Goal: Transaction & Acquisition: Purchase product/service

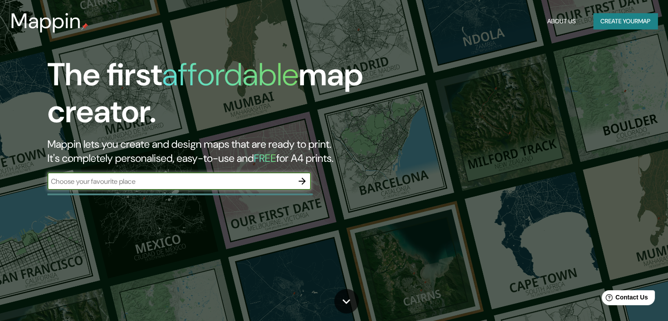
click at [201, 180] on input "text" at bounding box center [170, 181] width 246 height 10
type input "santiago"
click at [303, 180] on icon "button" at bounding box center [302, 181] width 11 height 11
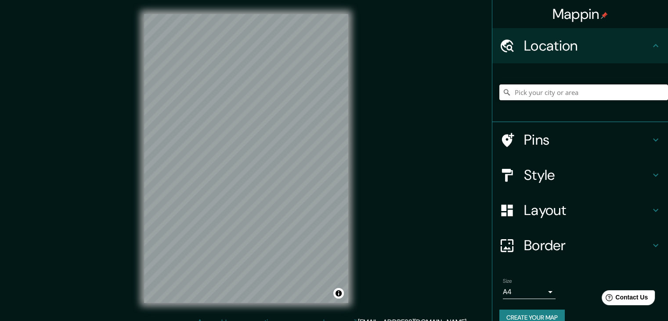
click at [554, 92] on input "Pick your city or area" at bounding box center [584, 92] width 169 height 16
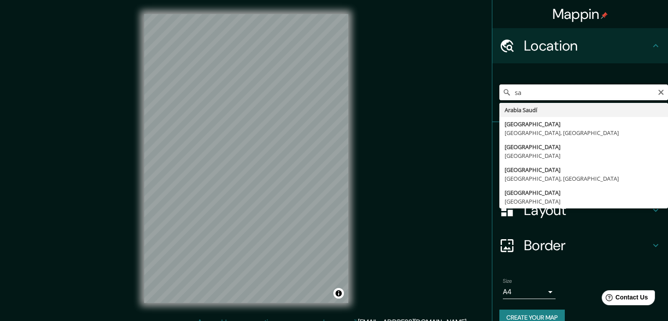
type input "s"
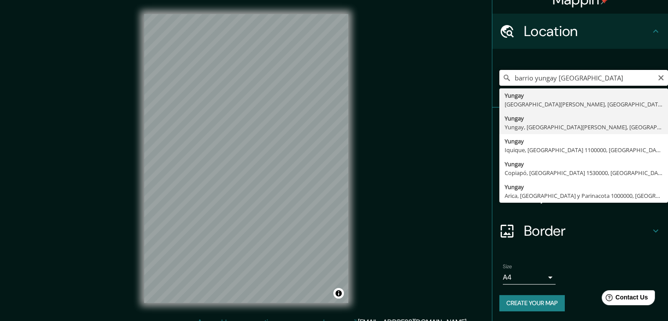
scroll to position [15, 0]
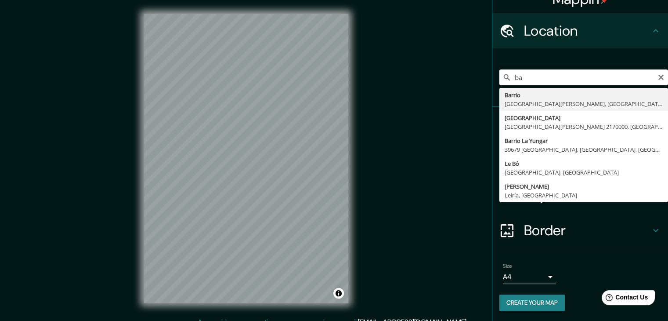
type input "b"
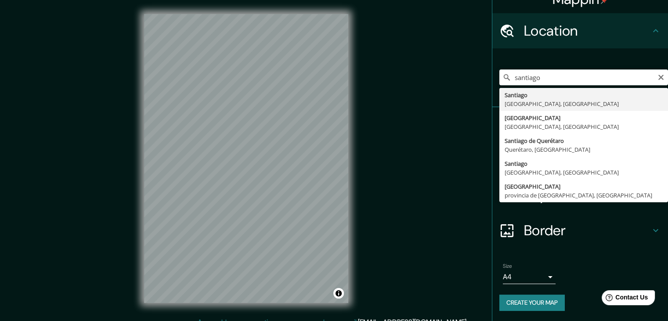
type input "[GEOGRAPHIC_DATA], [GEOGRAPHIC_DATA], [GEOGRAPHIC_DATA]"
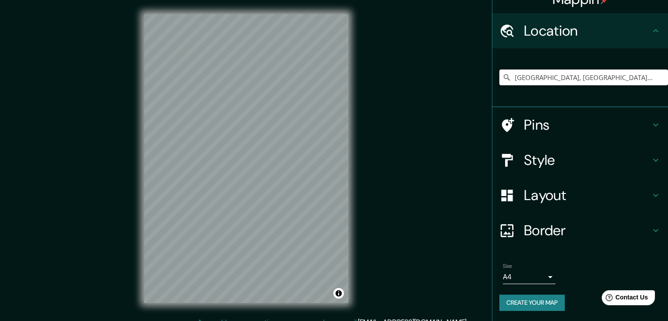
scroll to position [0, 0]
click at [659, 76] on icon "Clear" at bounding box center [661, 77] width 5 height 5
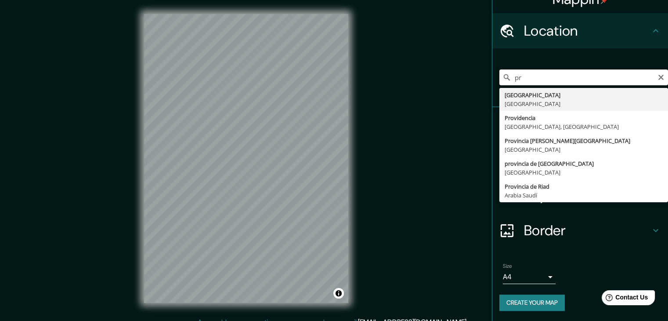
type input "p"
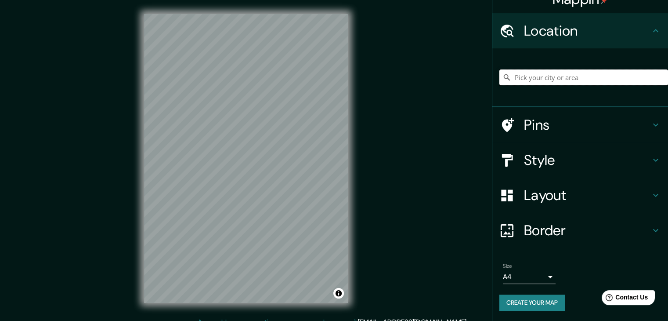
click at [530, 79] on input "Pick your city or area" at bounding box center [584, 77] width 169 height 16
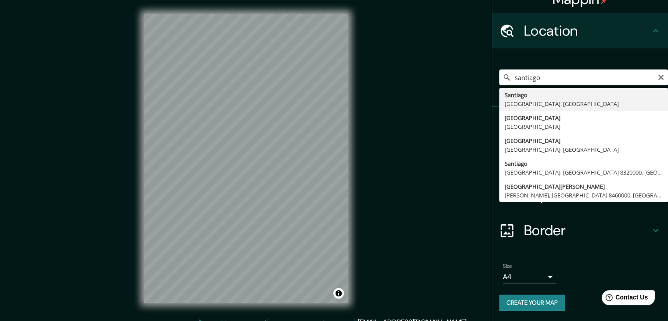
type input "[GEOGRAPHIC_DATA], [GEOGRAPHIC_DATA], [GEOGRAPHIC_DATA]"
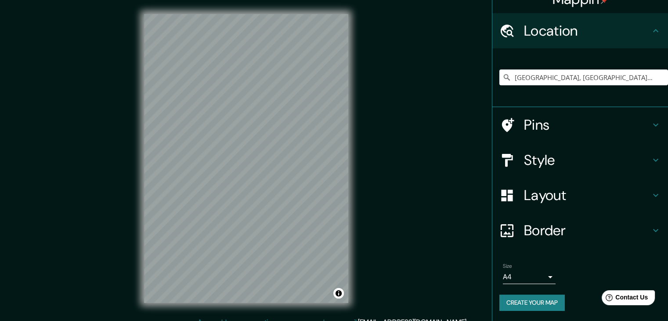
click at [653, 124] on icon at bounding box center [655, 124] width 5 height 3
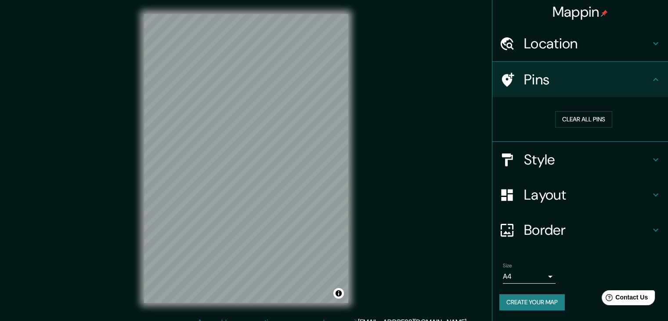
scroll to position [2, 0]
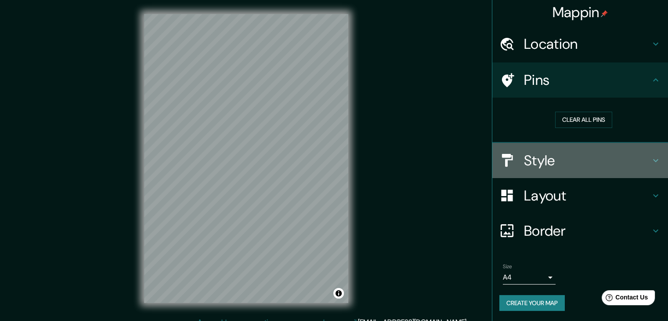
click at [651, 156] on icon at bounding box center [656, 160] width 11 height 11
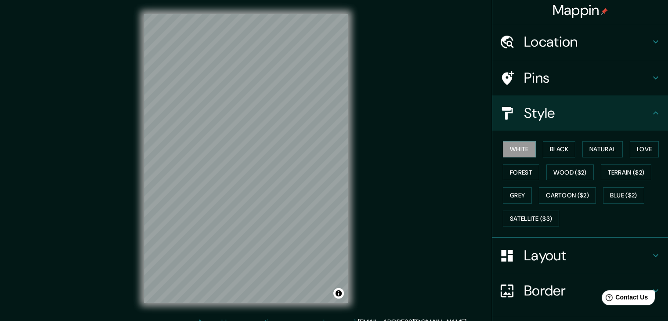
scroll to position [0, 0]
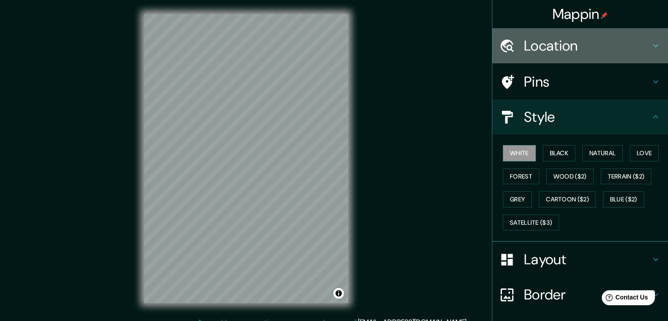
click at [652, 50] on icon at bounding box center [656, 45] width 11 height 11
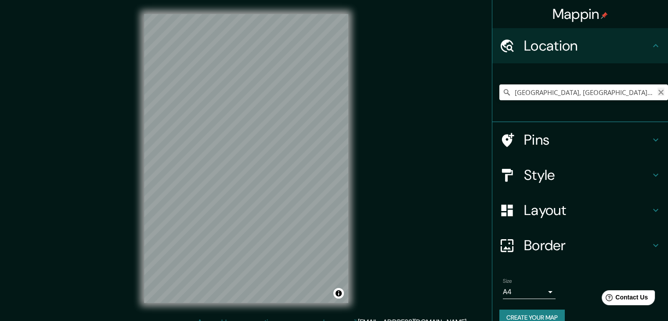
click at [658, 94] on icon "Clear" at bounding box center [661, 92] width 7 height 7
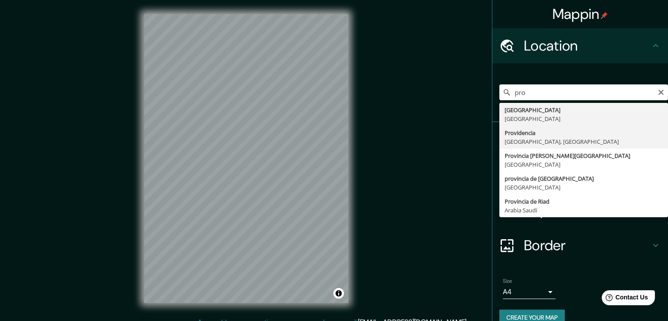
type input "Providencia, [GEOGRAPHIC_DATA], [GEOGRAPHIC_DATA]"
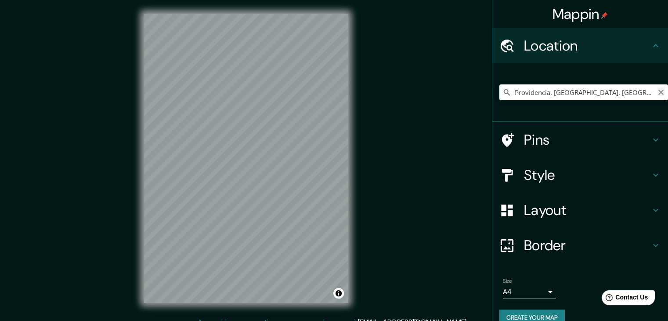
click at [659, 91] on icon "Clear" at bounding box center [661, 92] width 5 height 5
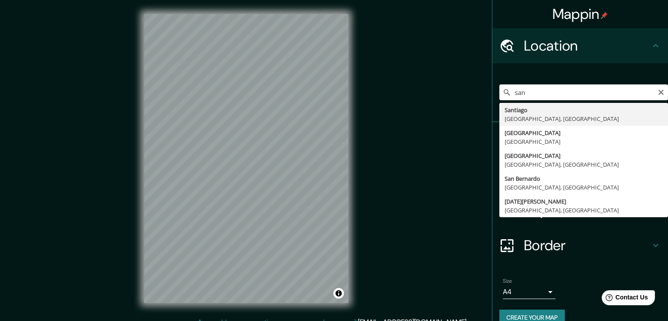
type input "[GEOGRAPHIC_DATA], [GEOGRAPHIC_DATA], [GEOGRAPHIC_DATA]"
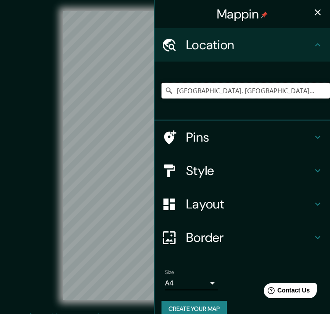
scroll to position [0, 0]
click at [315, 14] on icon "button" at bounding box center [318, 12] width 6 height 6
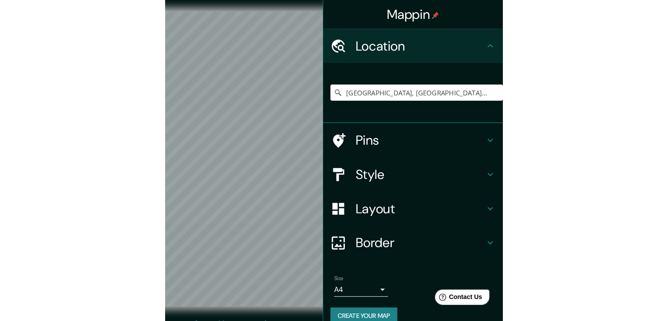
scroll to position [0, 0]
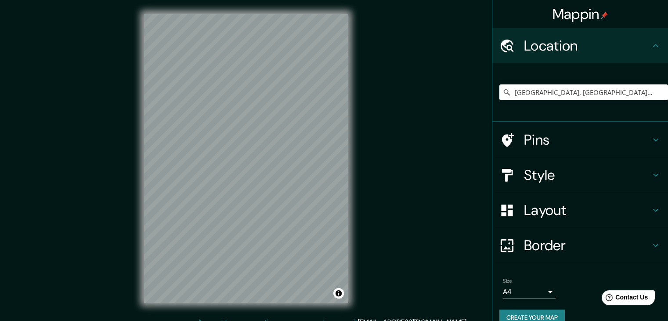
click at [651, 174] on icon at bounding box center [656, 175] width 11 height 11
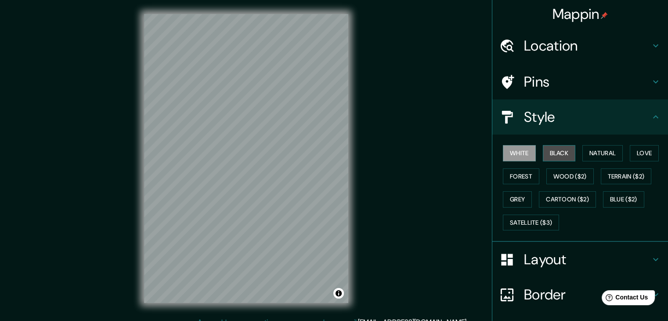
click at [552, 157] on button "Black" at bounding box center [559, 153] width 33 height 16
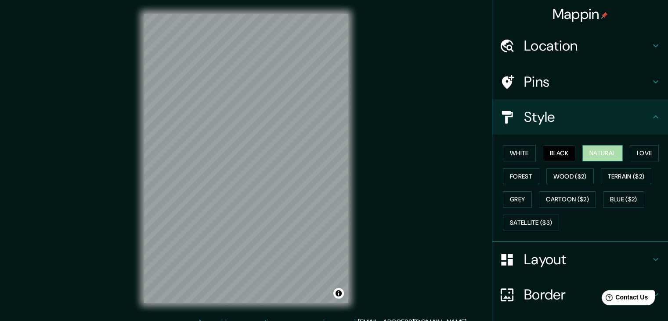
click at [600, 152] on button "Natural" at bounding box center [603, 153] width 40 height 16
click at [638, 152] on button "Love" at bounding box center [644, 153] width 29 height 16
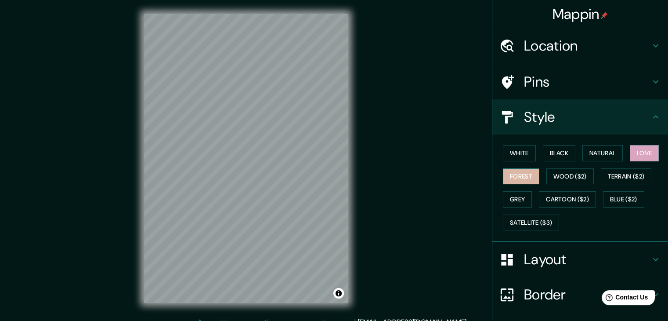
click at [519, 176] on button "Forest" at bounding box center [521, 176] width 36 height 16
click at [569, 180] on button "Wood ($2)" at bounding box center [570, 176] width 47 height 16
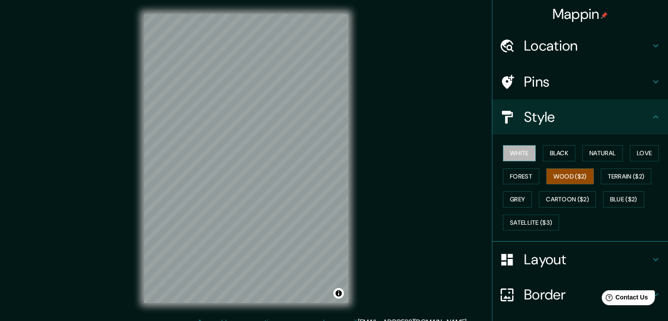
click at [522, 153] on button "White" at bounding box center [519, 153] width 33 height 16
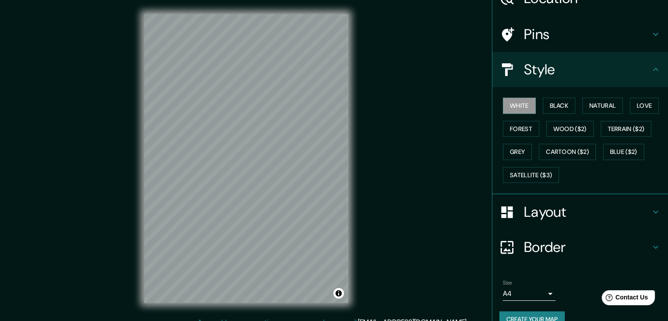
scroll to position [63, 0]
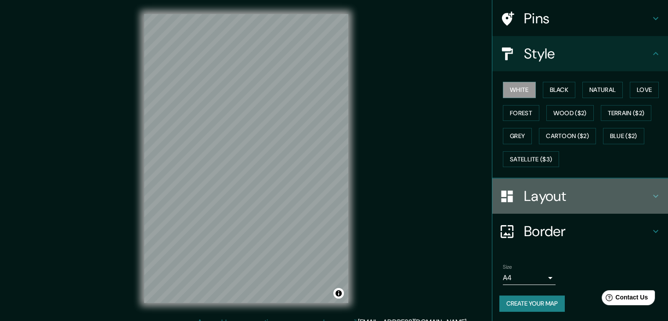
click at [653, 195] on icon at bounding box center [655, 196] width 5 height 3
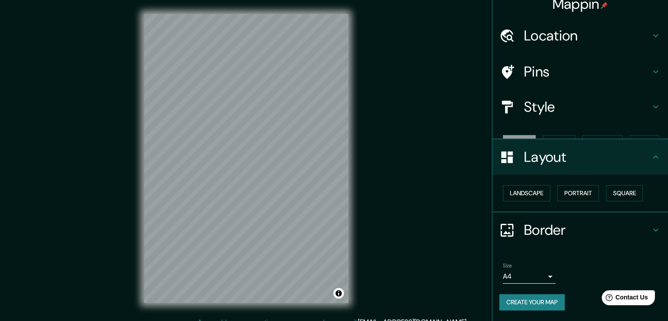
scroll to position [0, 0]
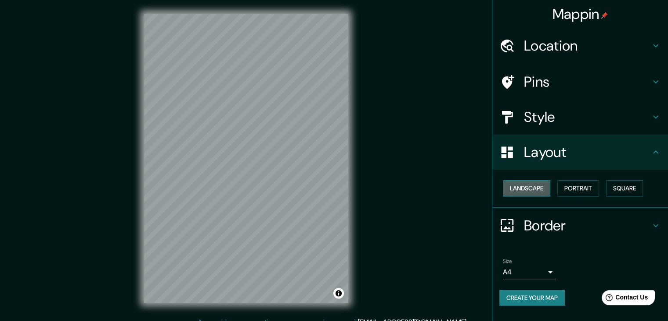
click at [537, 183] on button "Landscape" at bounding box center [526, 188] width 47 height 16
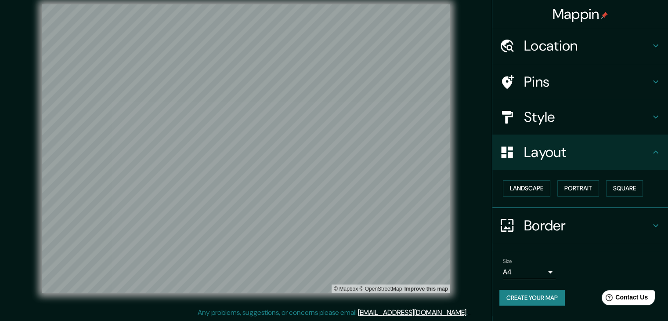
scroll to position [10, 0]
click at [647, 227] on h4 "Border" at bounding box center [587, 226] width 127 height 18
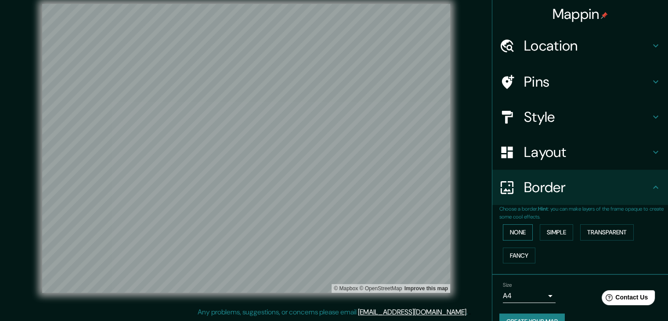
click at [517, 232] on button "None" at bounding box center [518, 232] width 30 height 16
click at [555, 233] on button "Simple" at bounding box center [556, 232] width 33 height 16
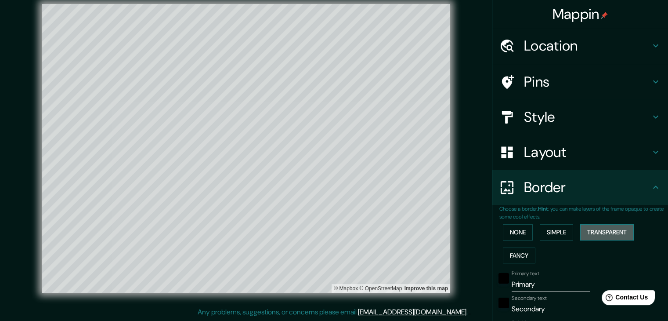
click at [591, 231] on button "Transparent" at bounding box center [607, 232] width 54 height 16
click at [520, 250] on button "Fancy" at bounding box center [519, 255] width 33 height 16
click at [505, 229] on button "None" at bounding box center [518, 232] width 30 height 16
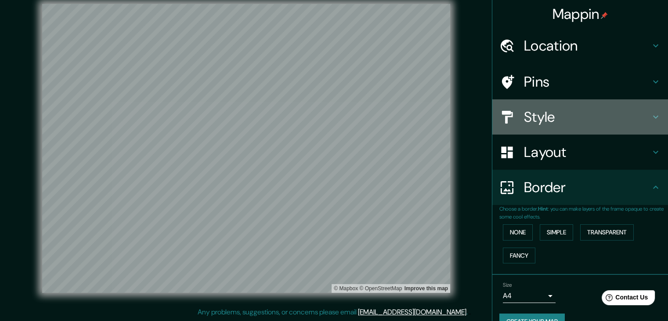
click at [651, 118] on icon at bounding box center [656, 117] width 11 height 11
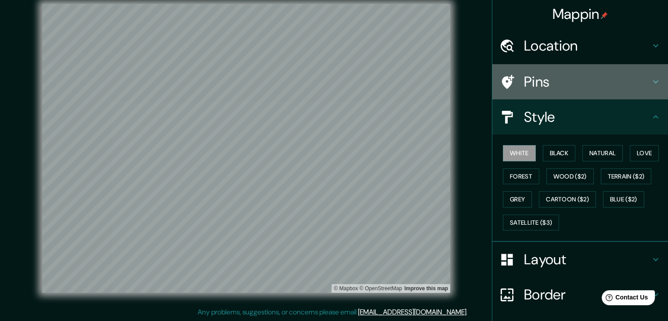
click at [651, 82] on icon at bounding box center [656, 81] width 11 height 11
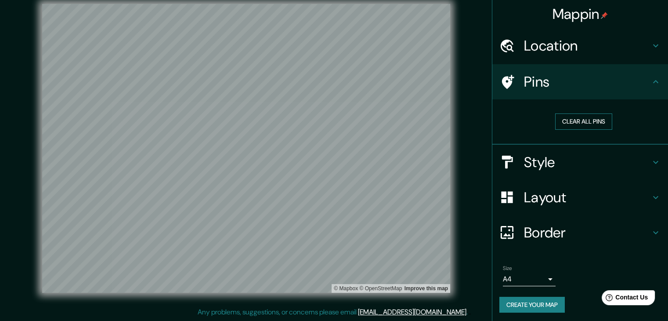
click at [566, 120] on button "Clear all pins" at bounding box center [583, 121] width 57 height 16
click at [651, 160] on icon at bounding box center [656, 162] width 11 height 11
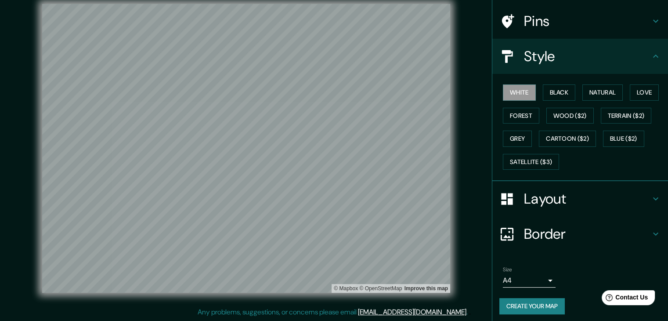
scroll to position [63, 0]
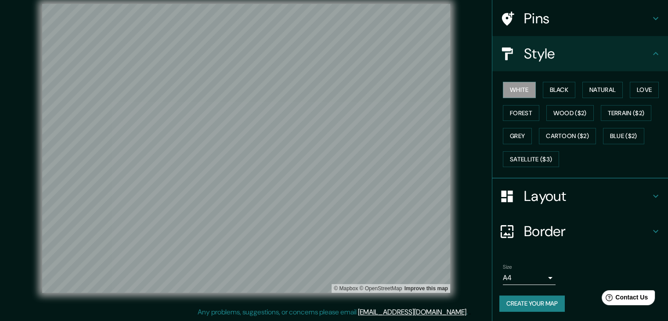
click at [522, 301] on button "Create your map" at bounding box center [532, 303] width 65 height 16
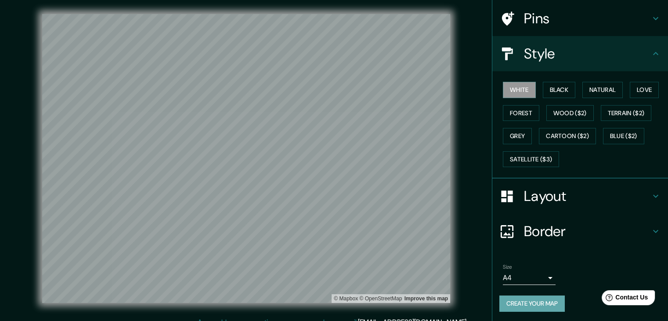
click at [528, 297] on button "Create your map" at bounding box center [532, 303] width 65 height 16
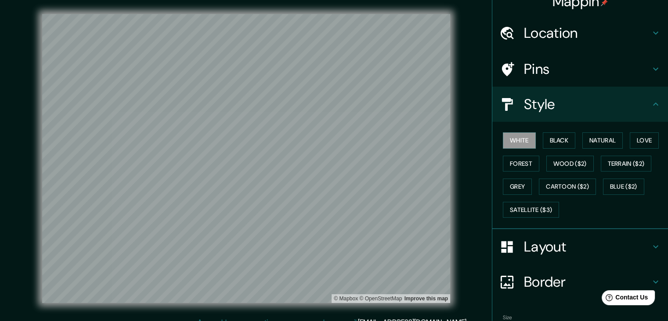
scroll to position [0, 0]
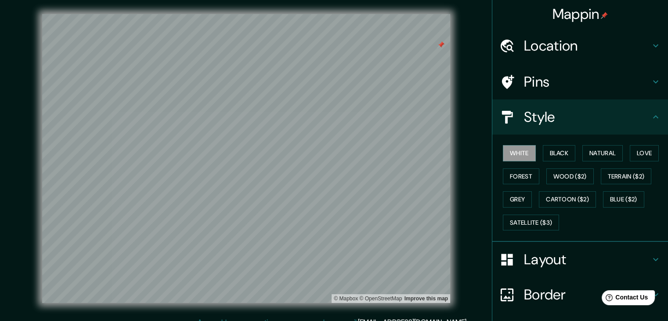
click at [649, 76] on div "Pins" at bounding box center [581, 81] width 176 height 35
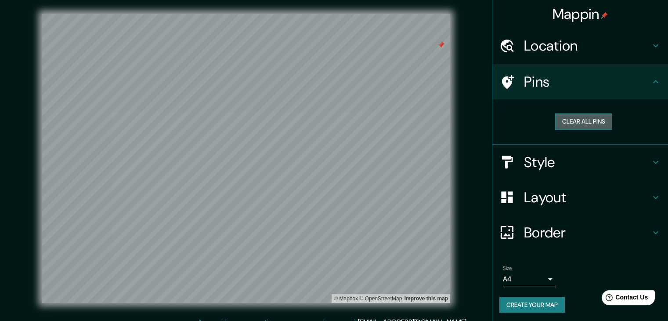
click at [577, 116] on button "Clear all pins" at bounding box center [583, 121] width 57 height 16
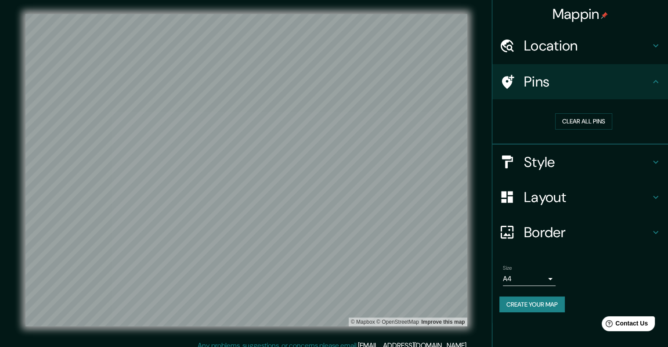
click at [555, 305] on button "Create your map" at bounding box center [532, 305] width 65 height 16
drag, startPoint x: 594, startPoint y: 0, endPoint x: 618, endPoint y: 16, distance: 29.1
click at [618, 16] on div "Mappin" at bounding box center [581, 14] width 176 height 28
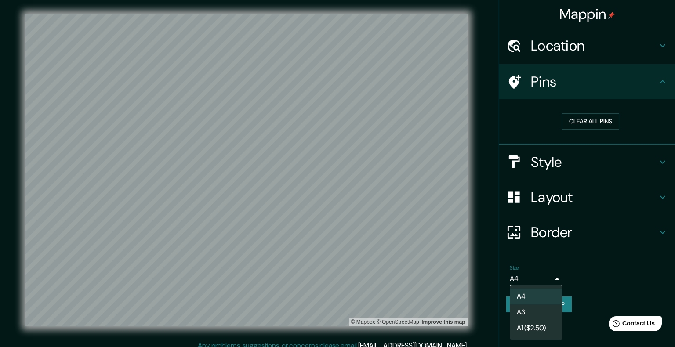
click at [547, 273] on body "Mappin Location [GEOGRAPHIC_DATA], [GEOGRAPHIC_DATA], [GEOGRAPHIC_DATA] Pins Cl…" at bounding box center [337, 173] width 675 height 347
click at [529, 298] on li "A4" at bounding box center [536, 297] width 53 height 16
click at [548, 279] on body "Mappin Location [GEOGRAPHIC_DATA], [GEOGRAPHIC_DATA], [GEOGRAPHIC_DATA] Pins Cl…" at bounding box center [337, 173] width 675 height 347
click at [521, 310] on li "A3" at bounding box center [536, 313] width 53 height 16
type input "a4"
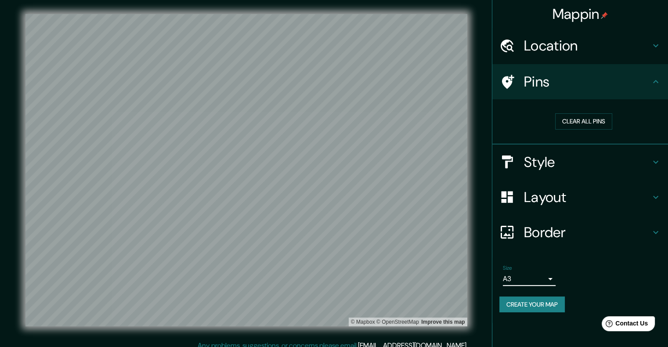
click at [551, 306] on button "Create your map" at bounding box center [532, 305] width 65 height 16
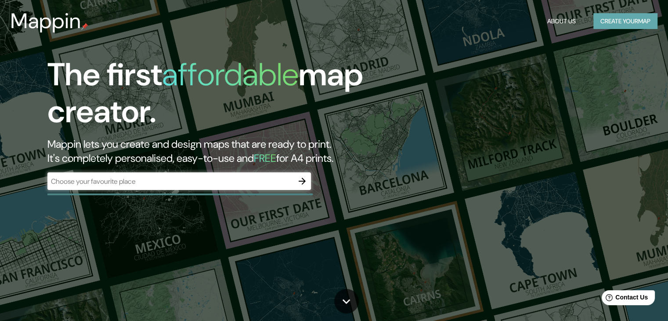
click at [634, 24] on button "Create your map" at bounding box center [626, 21] width 64 height 16
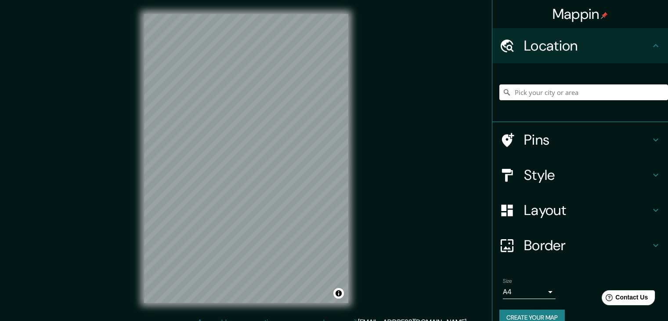
click at [550, 92] on input "Pick your city or area" at bounding box center [584, 92] width 169 height 16
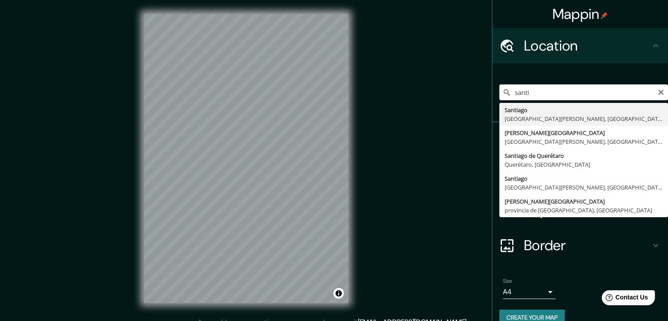
type input "[GEOGRAPHIC_DATA], [GEOGRAPHIC_DATA], [GEOGRAPHIC_DATA]"
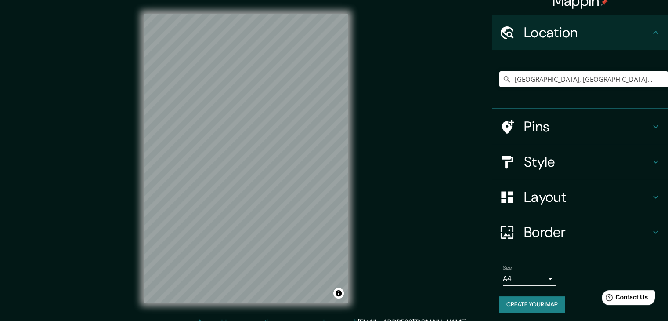
scroll to position [15, 0]
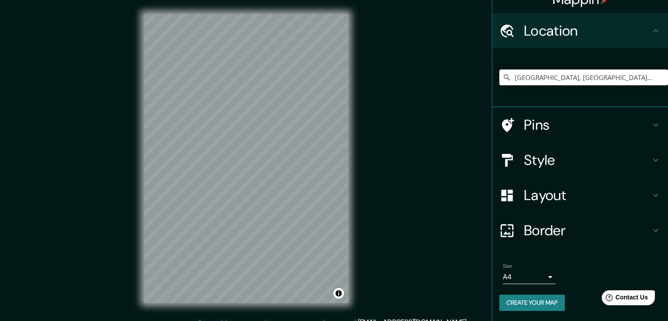
click at [651, 193] on icon at bounding box center [656, 195] width 11 height 11
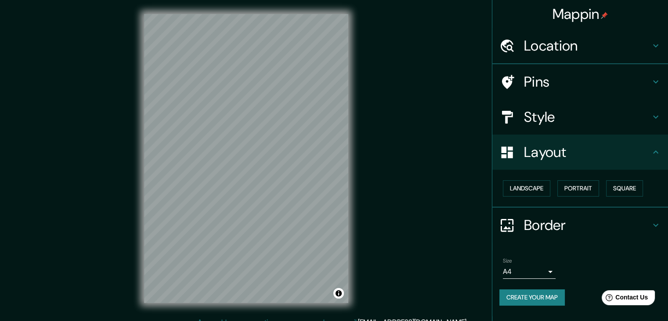
scroll to position [0, 0]
click at [520, 186] on button "Landscape" at bounding box center [526, 188] width 47 height 16
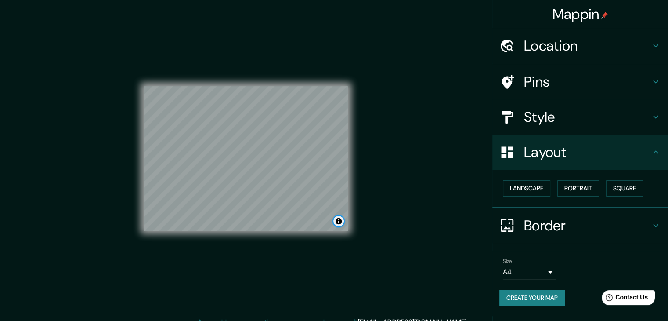
click at [339, 225] on button "Toggle attribution" at bounding box center [339, 221] width 11 height 11
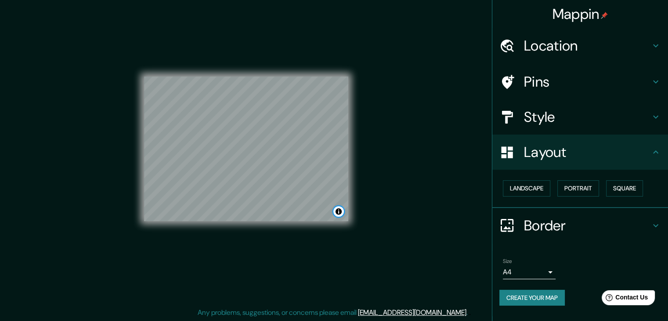
scroll to position [10, 0]
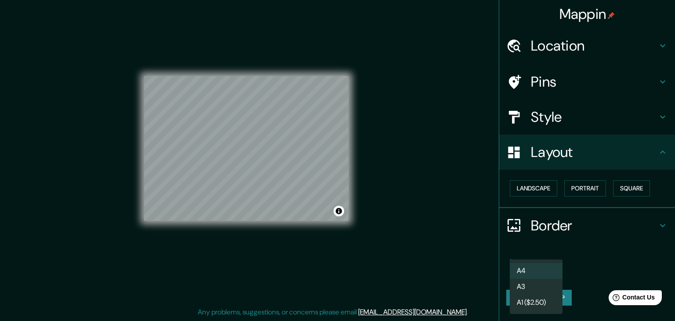
click at [552, 272] on body "Mappin Location Santiago, Región Metropolitana de Santiago, Chile Pins Style La…" at bounding box center [337, 150] width 675 height 321
click at [538, 282] on li "A3" at bounding box center [536, 287] width 53 height 16
type input "a4"
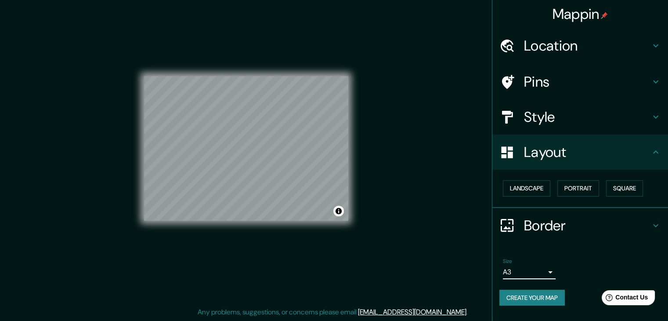
click at [555, 296] on button "Create your map" at bounding box center [532, 298] width 65 height 16
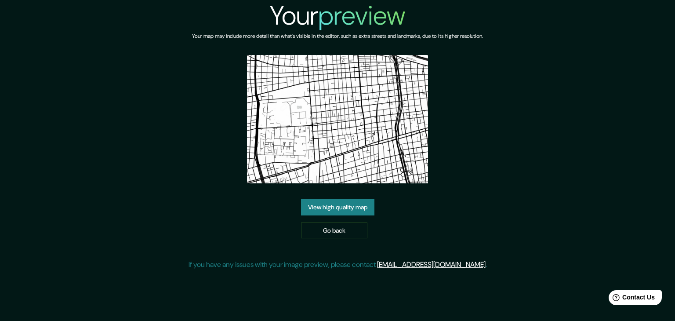
click at [320, 201] on link "View high quality map" at bounding box center [337, 207] width 73 height 16
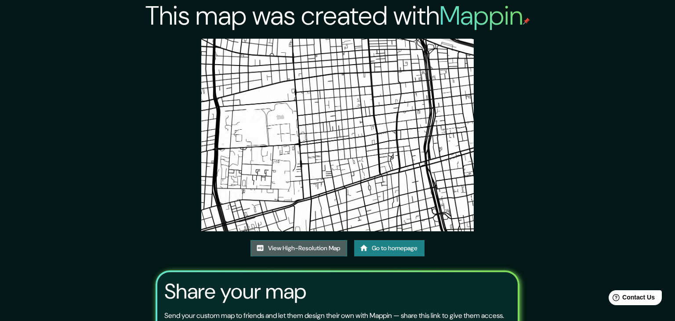
click at [320, 240] on link "View High-Resolution Map" at bounding box center [298, 248] width 97 height 16
